Goal: Task Accomplishment & Management: Manage account settings

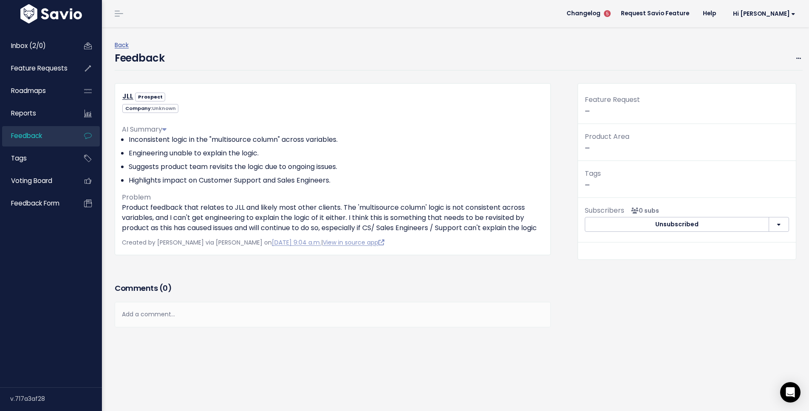
drag, startPoint x: 165, startPoint y: 213, endPoint x: 168, endPoint y: 231, distance: 18.2
click at [168, 231] on p "Product feedback that relates to JLL and likely most other clients. The 'multis…" at bounding box center [333, 218] width 422 height 31
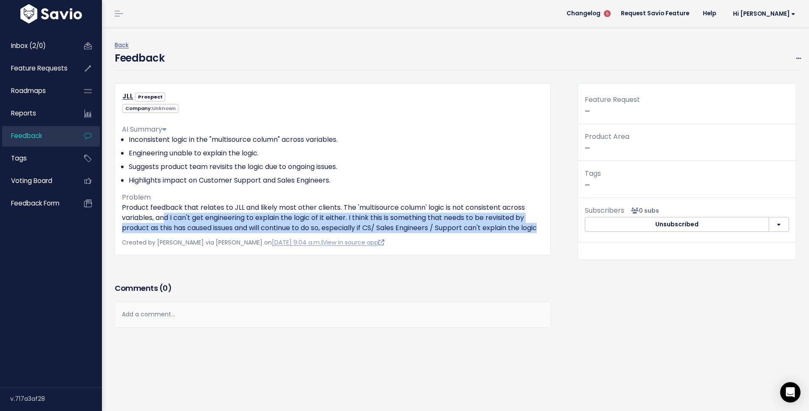
drag, startPoint x: 166, startPoint y: 235, endPoint x: 166, endPoint y: 213, distance: 21.7
click at [166, 213] on p "Product feedback that relates to JLL and likely most other clients. The 'multis…" at bounding box center [333, 218] width 422 height 31
drag, startPoint x: 166, startPoint y: 213, endPoint x: 168, endPoint y: 236, distance: 23.4
click at [168, 233] on p "Product feedback that relates to JLL and likely most other clients. The 'multis…" at bounding box center [333, 218] width 422 height 31
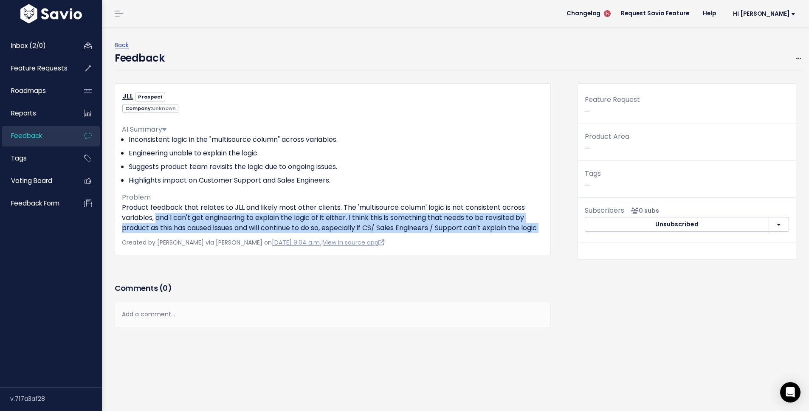
click at [168, 233] on p "Product feedback that relates to JLL and likely most other clients. The 'multis…" at bounding box center [333, 218] width 422 height 31
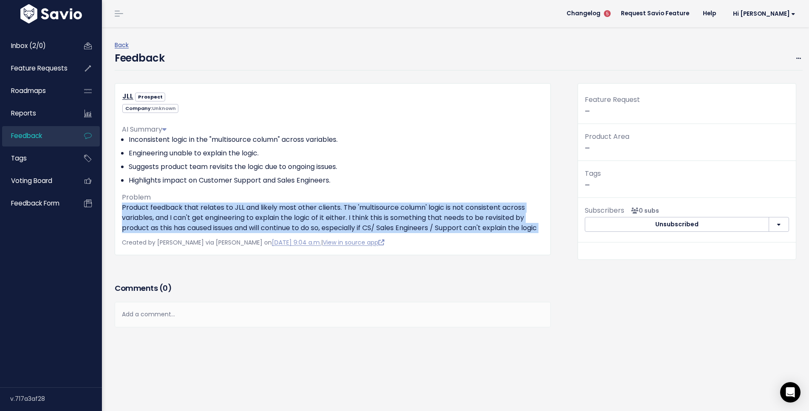
drag, startPoint x: 168, startPoint y: 236, endPoint x: 130, endPoint y: 207, distance: 47.5
click at [130, 207] on p "Product feedback that relates to JLL and likely most other clients. The 'multis…" at bounding box center [333, 218] width 422 height 31
drag, startPoint x: 130, startPoint y: 207, endPoint x: 151, endPoint y: 240, distance: 38.9
click at [151, 233] on p "Product feedback that relates to JLL and likely most other clients. The 'multis…" at bounding box center [333, 218] width 422 height 31
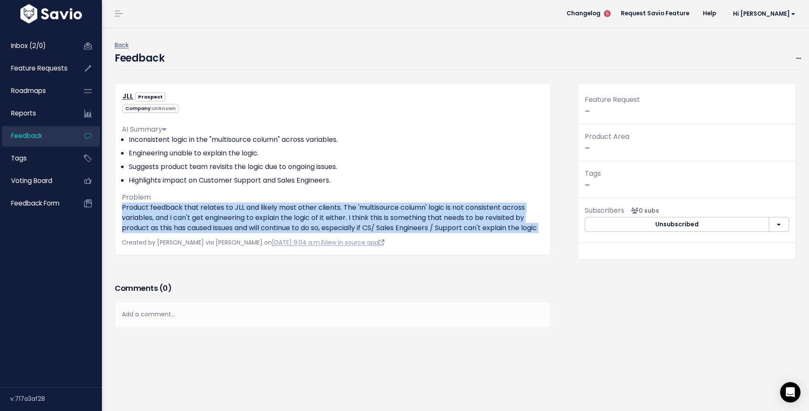
click at [151, 233] on p "Product feedback that relates to JLL and likely most other clients. The 'multis…" at bounding box center [333, 218] width 422 height 31
drag, startPoint x: 177, startPoint y: 240, endPoint x: 123, endPoint y: 206, distance: 64.0
click at [123, 206] on p "Product feedback that relates to JLL and likely most other clients. The 'multis…" at bounding box center [333, 218] width 422 height 31
click at [123, 205] on p "Product feedback that relates to JLL and likely most other clients. The 'multis…" at bounding box center [333, 218] width 422 height 31
drag, startPoint x: 123, startPoint y: 205, endPoint x: 165, endPoint y: 235, distance: 51.8
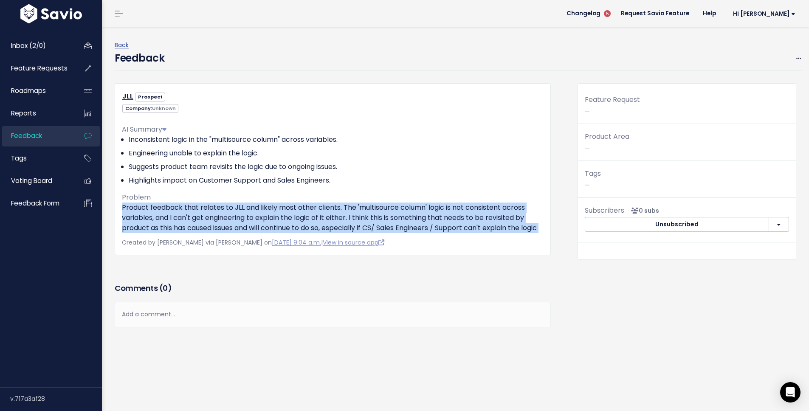
click at [165, 233] on p "Product feedback that relates to JLL and likely most other clients. The 'multis…" at bounding box center [333, 218] width 422 height 31
drag, startPoint x: 165, startPoint y: 235, endPoint x: 163, endPoint y: 211, distance: 24.8
click at [163, 211] on p "Product feedback that relates to JLL and likely most other clients. The 'multis…" at bounding box center [333, 218] width 422 height 31
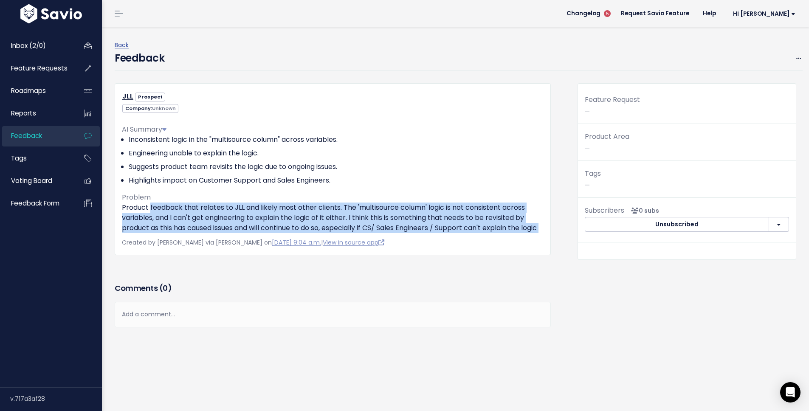
drag, startPoint x: 163, startPoint y: 211, endPoint x: 169, endPoint y: 235, distance: 25.5
click at [169, 233] on p "Product feedback that relates to JLL and likely most other clients. The 'multis…" at bounding box center [333, 218] width 422 height 31
drag, startPoint x: 169, startPoint y: 235, endPoint x: 163, endPoint y: 207, distance: 29.2
click at [163, 207] on p "Product feedback that relates to JLL and likely most other clients. The 'multis…" at bounding box center [333, 218] width 422 height 31
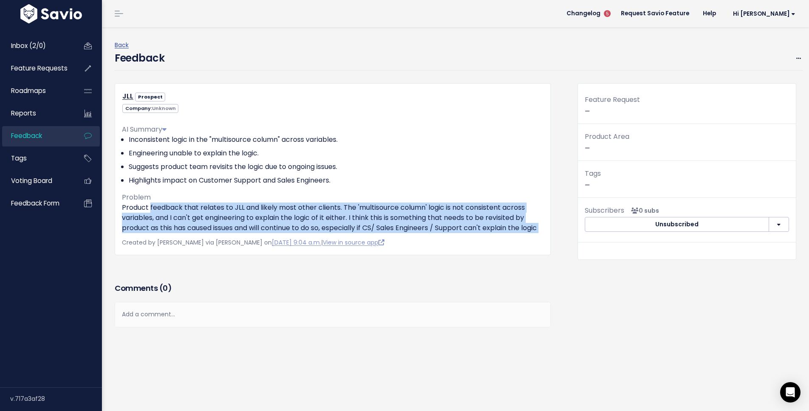
click at [163, 207] on p "Product feedback that relates to JLL and likely most other clients. The 'multis…" at bounding box center [333, 218] width 422 height 31
drag, startPoint x: 163, startPoint y: 207, endPoint x: 175, endPoint y: 236, distance: 31.6
click at [175, 233] on p "Product feedback that relates to JLL and likely most other clients. The 'multis…" at bounding box center [333, 218] width 422 height 31
drag, startPoint x: 175, startPoint y: 236, endPoint x: 169, endPoint y: 211, distance: 25.7
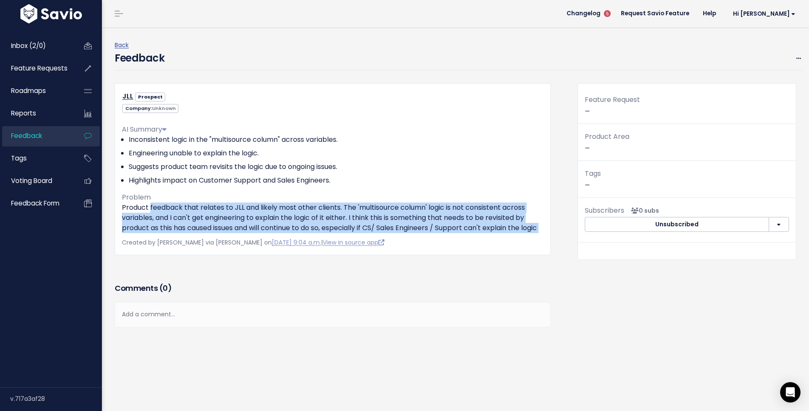
click at [169, 211] on p "Product feedback that relates to JLL and likely most other clients. The 'multis…" at bounding box center [333, 218] width 422 height 31
drag, startPoint x: 169, startPoint y: 211, endPoint x: 170, endPoint y: 239, distance: 28.1
click at [170, 233] on p "Product feedback that relates to JLL and likely most other clients. The 'multis…" at bounding box center [333, 218] width 422 height 31
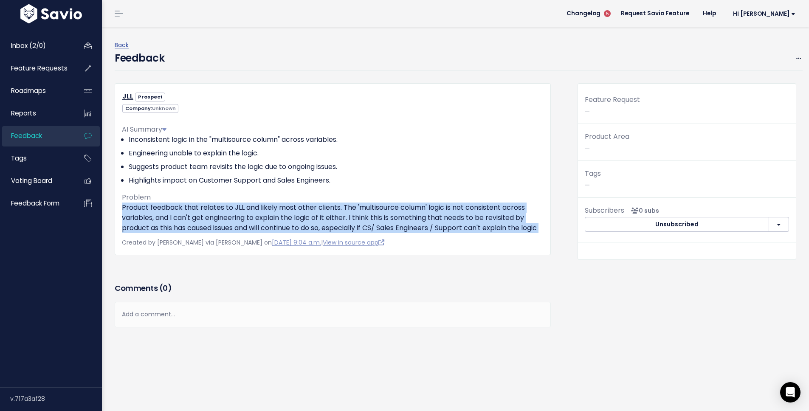
drag, startPoint x: 170, startPoint y: 239, endPoint x: 137, endPoint y: 211, distance: 43.7
click at [137, 211] on p "Product feedback that relates to JLL and likely most other clients. The 'multis…" at bounding box center [333, 218] width 422 height 31
drag, startPoint x: 137, startPoint y: 211, endPoint x: 152, endPoint y: 235, distance: 28.4
click at [152, 233] on p "Product feedback that relates to JLL and likely most other clients. The 'multis…" at bounding box center [333, 218] width 422 height 31
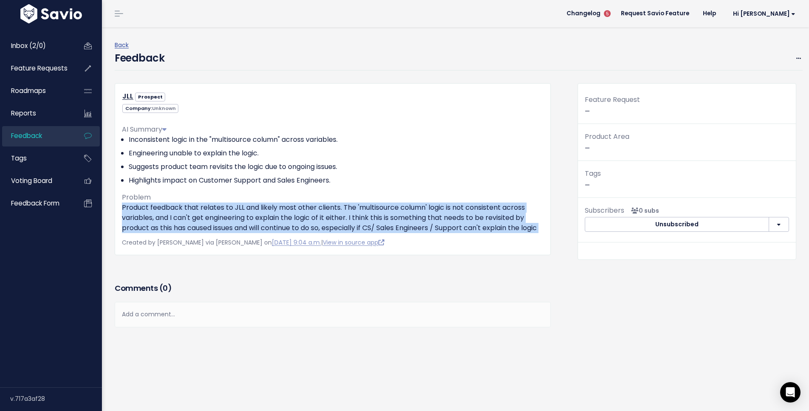
click at [152, 233] on p "Product feedback that relates to JLL and likely most other clients. The 'multis…" at bounding box center [333, 218] width 422 height 31
drag, startPoint x: 152, startPoint y: 235, endPoint x: 140, endPoint y: 208, distance: 28.7
click at [140, 208] on p "Product feedback that relates to JLL and likely most other clients. The 'multis…" at bounding box center [333, 218] width 422 height 31
drag, startPoint x: 140, startPoint y: 208, endPoint x: 153, endPoint y: 234, distance: 28.1
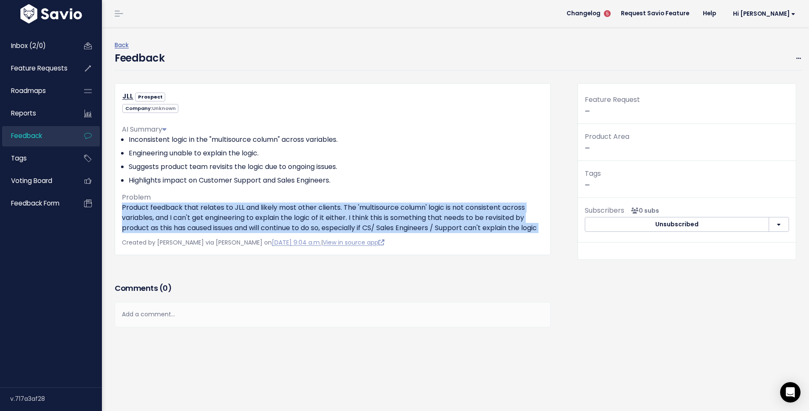
click at [153, 233] on p "Product feedback that relates to JLL and likely most other clients. The 'multis…" at bounding box center [333, 218] width 422 height 31
drag, startPoint x: 153, startPoint y: 234, endPoint x: 129, endPoint y: 212, distance: 32.2
click at [129, 212] on p "Product feedback that relates to JLL and likely most other clients. The 'multis…" at bounding box center [333, 218] width 422 height 31
click at [129, 211] on p "Product feedback that relates to JLL and likely most other clients. The 'multis…" at bounding box center [333, 218] width 422 height 31
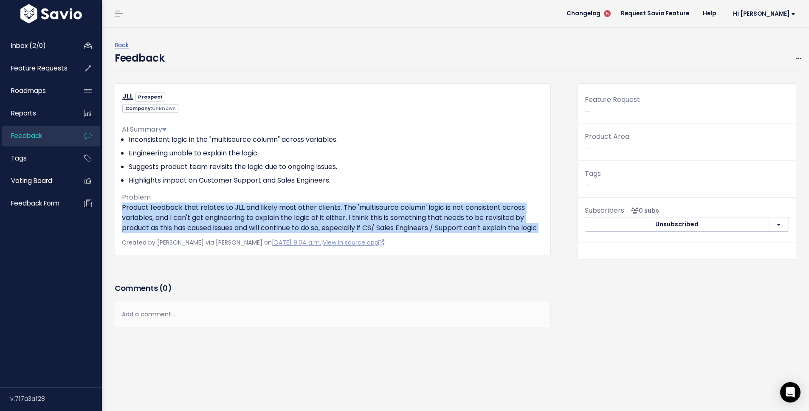
drag, startPoint x: 129, startPoint y: 211, endPoint x: 155, endPoint y: 239, distance: 37.8
click at [155, 233] on p "Product feedback that relates to JLL and likely most other clients. The 'multis…" at bounding box center [333, 218] width 422 height 31
drag, startPoint x: 183, startPoint y: 236, endPoint x: 123, endPoint y: 205, distance: 68.2
click at [123, 205] on p "Product feedback that relates to JLL and likely most other clients. The 'multis…" at bounding box center [333, 218] width 422 height 31
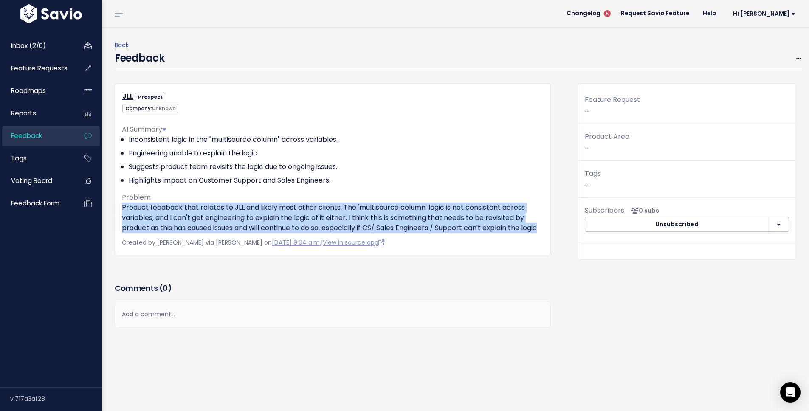
click at [123, 205] on p "Product feedback that relates to JLL and likely most other clients. The 'multis…" at bounding box center [333, 218] width 422 height 31
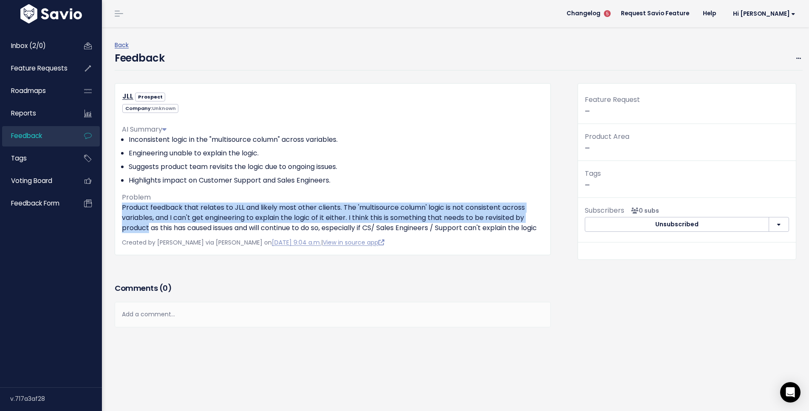
drag, startPoint x: 123, startPoint y: 205, endPoint x: 147, endPoint y: 227, distance: 32.5
click at [147, 227] on p "Product feedback that relates to JLL and likely most other clients. The 'multis…" at bounding box center [333, 218] width 422 height 31
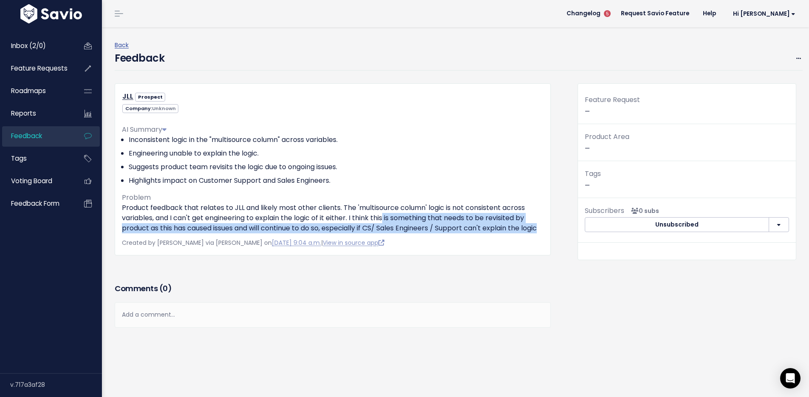
drag, startPoint x: 390, startPoint y: 218, endPoint x: 402, endPoint y: 239, distance: 24.0
click at [402, 233] on p "Product feedback that relates to JLL and likely most other clients. The 'multis…" at bounding box center [333, 218] width 422 height 31
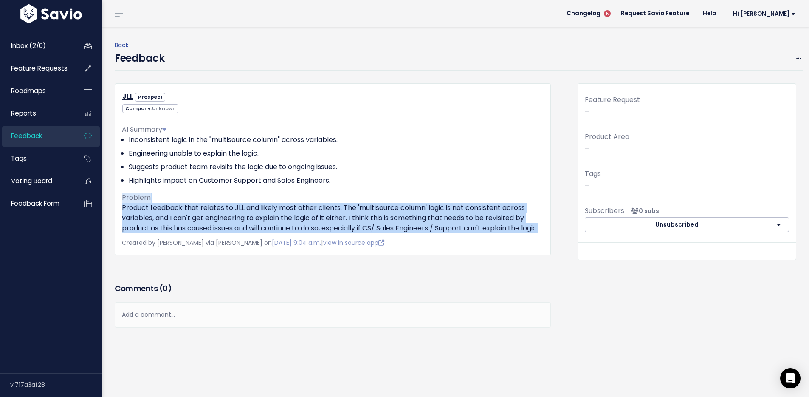
drag, startPoint x: 402, startPoint y: 239, endPoint x: 127, endPoint y: 201, distance: 278.1
click at [127, 201] on div "AI Summary Inconsistent logic in the "multisource column" across variables. Eng…" at bounding box center [333, 175] width 422 height 115
click at [127, 201] on span "Problem" at bounding box center [136, 197] width 29 height 10
drag, startPoint x: 127, startPoint y: 201, endPoint x: 165, endPoint y: 234, distance: 50.5
click at [164, 233] on div "AI Summary Inconsistent logic in the "multisource column" across variables. Eng…" at bounding box center [333, 175] width 422 height 115
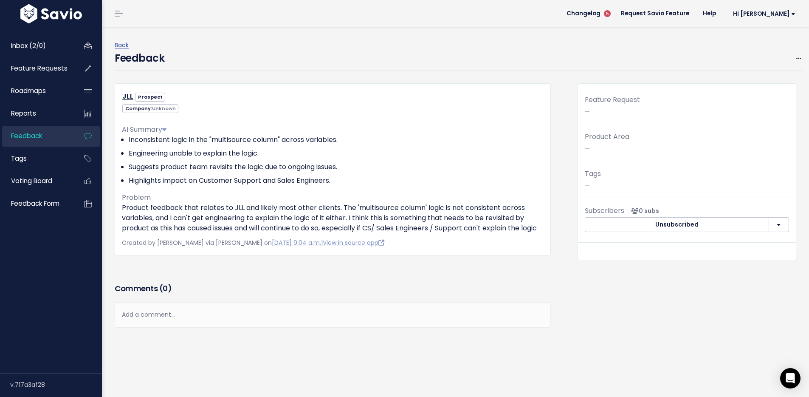
click at [165, 233] on p "Product feedback that relates to JLL and likely most other clients. The 'multis…" at bounding box center [333, 218] width 422 height 31
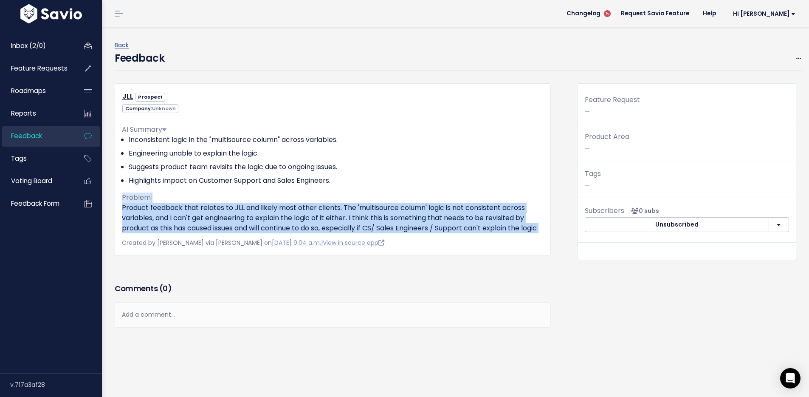
drag, startPoint x: 165, startPoint y: 234, endPoint x: 123, endPoint y: 194, distance: 58.0
click at [123, 194] on div "AI Summary Inconsistent logic in the "multisource column" across variables. Eng…" at bounding box center [333, 175] width 422 height 115
click at [123, 194] on span "Problem" at bounding box center [136, 197] width 29 height 10
drag, startPoint x: 123, startPoint y: 194, endPoint x: 162, endPoint y: 238, distance: 58.6
click at [162, 233] on div "AI Summary Inconsistent logic in the "multisource column" across variables. Eng…" at bounding box center [333, 175] width 422 height 115
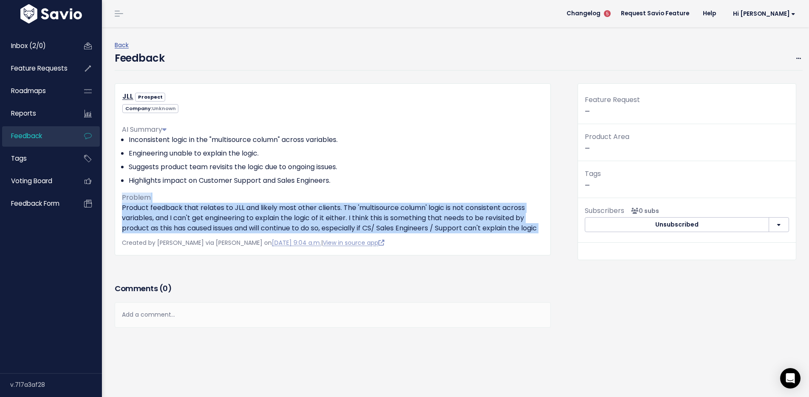
click at [162, 233] on p "Product feedback that relates to JLL and likely most other clients. The 'multis…" at bounding box center [333, 218] width 422 height 31
drag, startPoint x: 162, startPoint y: 238, endPoint x: 123, endPoint y: 193, distance: 59.6
click at [123, 193] on div "AI Summary Inconsistent logic in the "multisource column" across variables. Eng…" at bounding box center [333, 175] width 422 height 115
click at [123, 193] on span "Problem" at bounding box center [136, 197] width 29 height 10
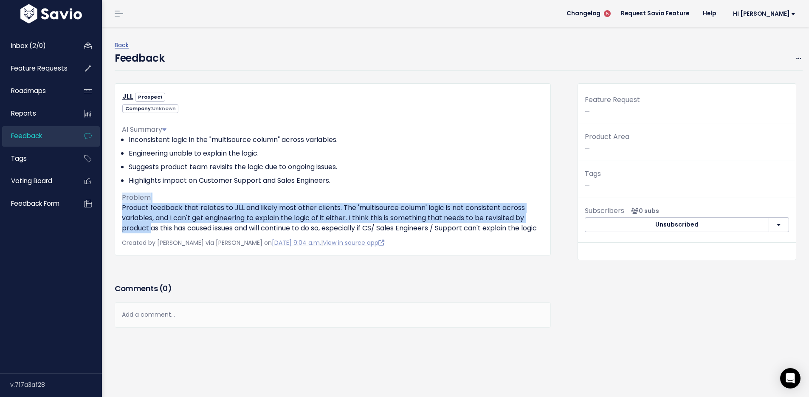
drag, startPoint x: 123, startPoint y: 193, endPoint x: 149, endPoint y: 229, distance: 44.5
click at [149, 229] on div "AI Summary Inconsistent logic in the "multisource column" across variables. Eng…" at bounding box center [333, 175] width 422 height 115
click at [149, 229] on p "Product feedback that relates to JLL and likely most other clients. The 'multis…" at bounding box center [333, 218] width 422 height 31
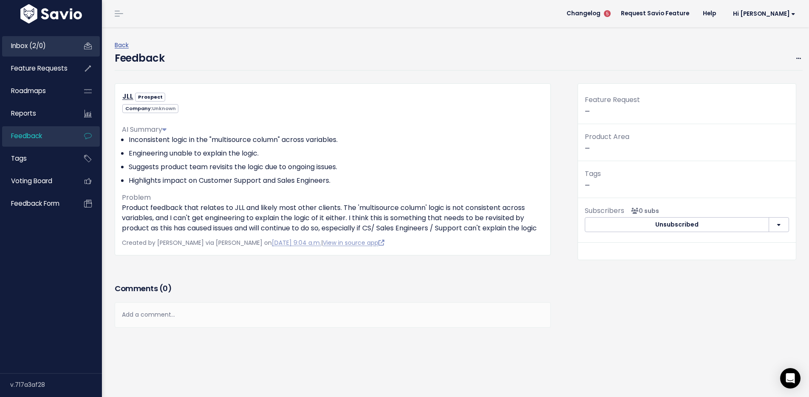
click at [39, 47] on span "Inbox (2/0)" at bounding box center [28, 45] width 35 height 9
